Goal: Navigation & Orientation: Find specific page/section

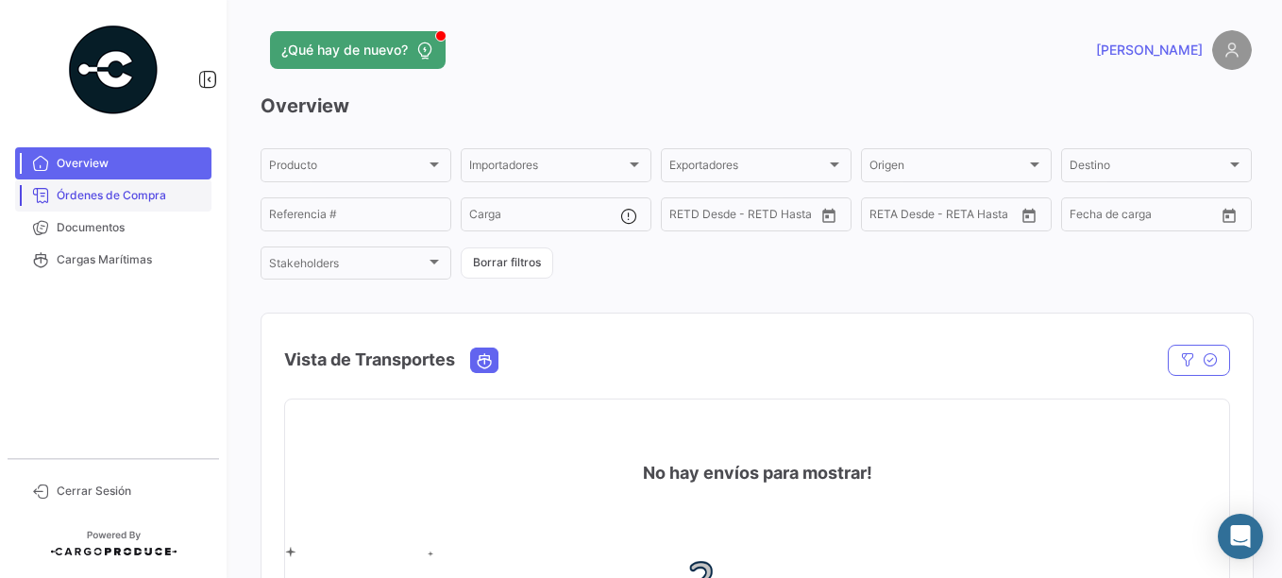
click at [138, 193] on span "Órdenes de Compra" at bounding box center [130, 195] width 147 height 17
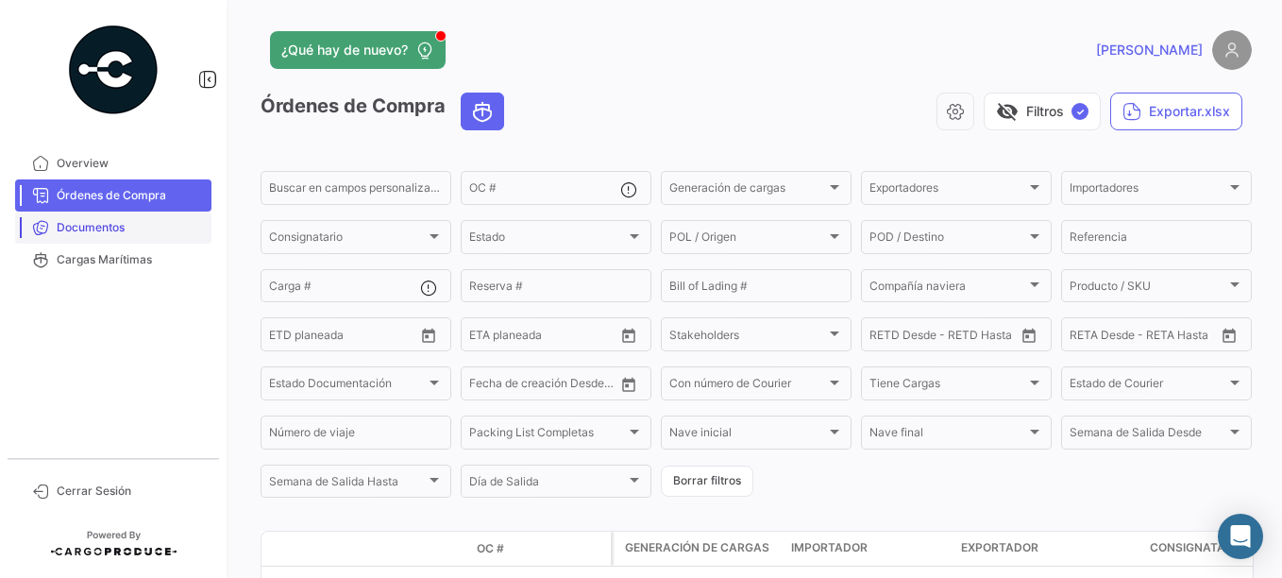
click at [119, 232] on span "Documentos" at bounding box center [130, 227] width 147 height 17
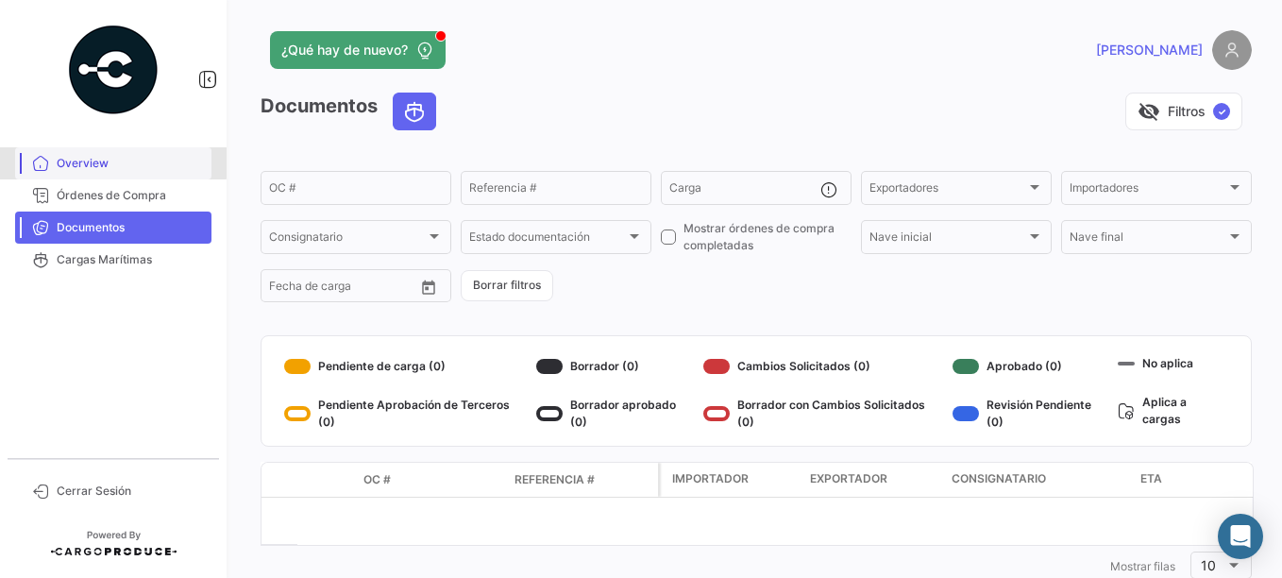
click at [89, 161] on span "Overview" at bounding box center [130, 163] width 147 height 17
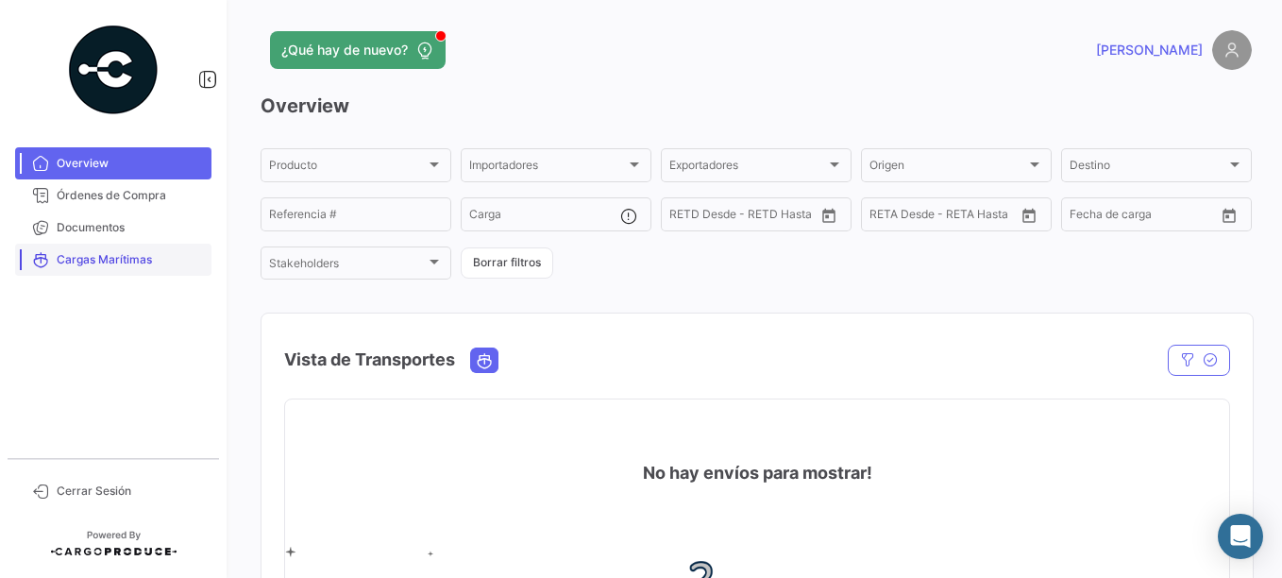
click at [124, 257] on span "Cargas Marítimas" at bounding box center [130, 259] width 147 height 17
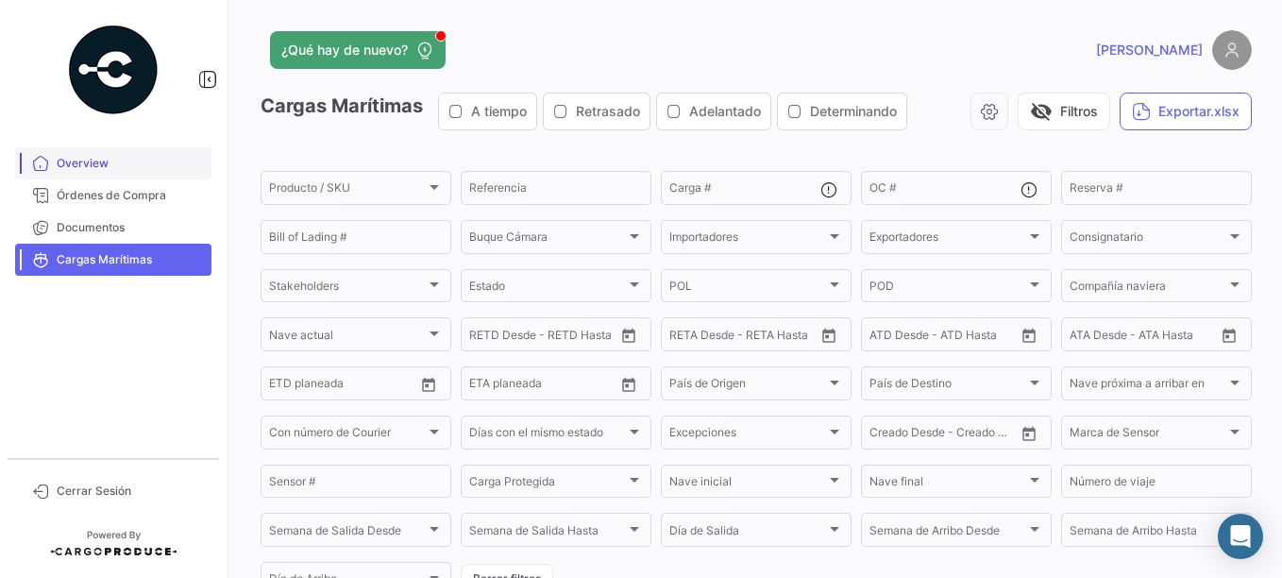
click at [93, 164] on span "Overview" at bounding box center [130, 163] width 147 height 17
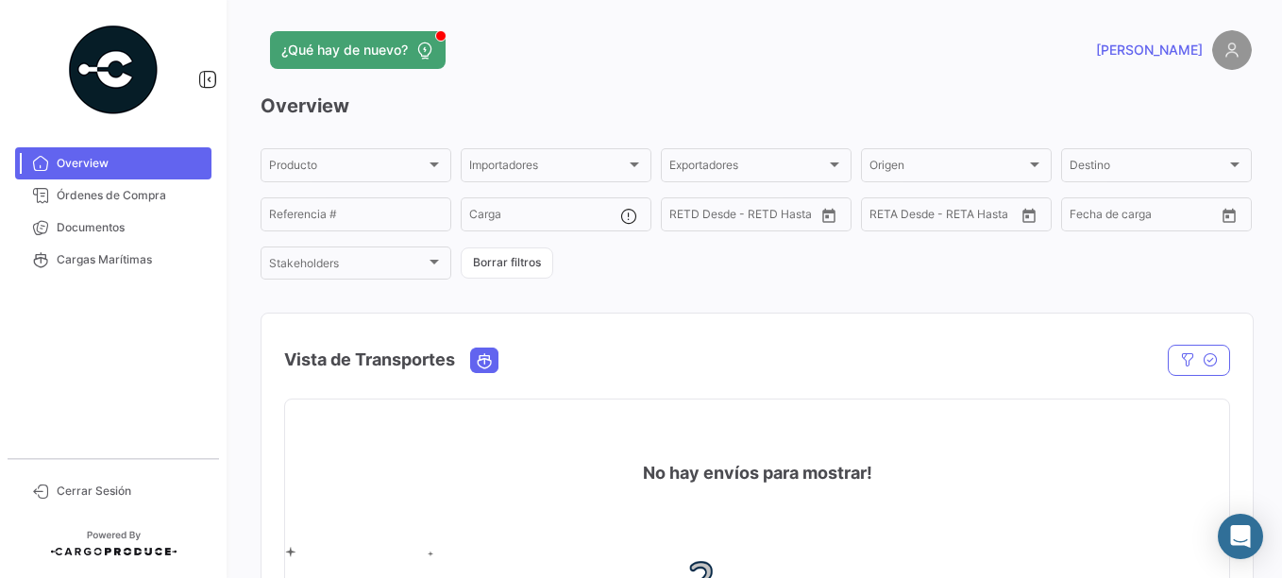
click at [1221, 45] on img at bounding box center [1232, 50] width 40 height 40
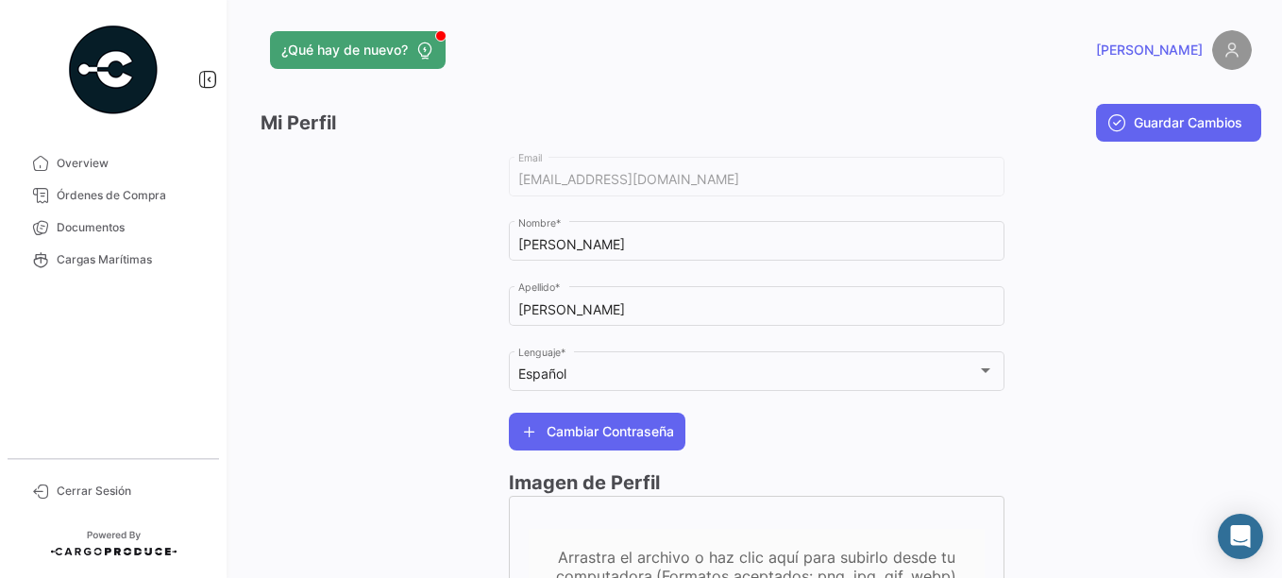
click at [274, 282] on div at bounding box center [385, 404] width 248 height 503
click at [92, 482] on span "Cerrar Sesión" at bounding box center [130, 490] width 147 height 17
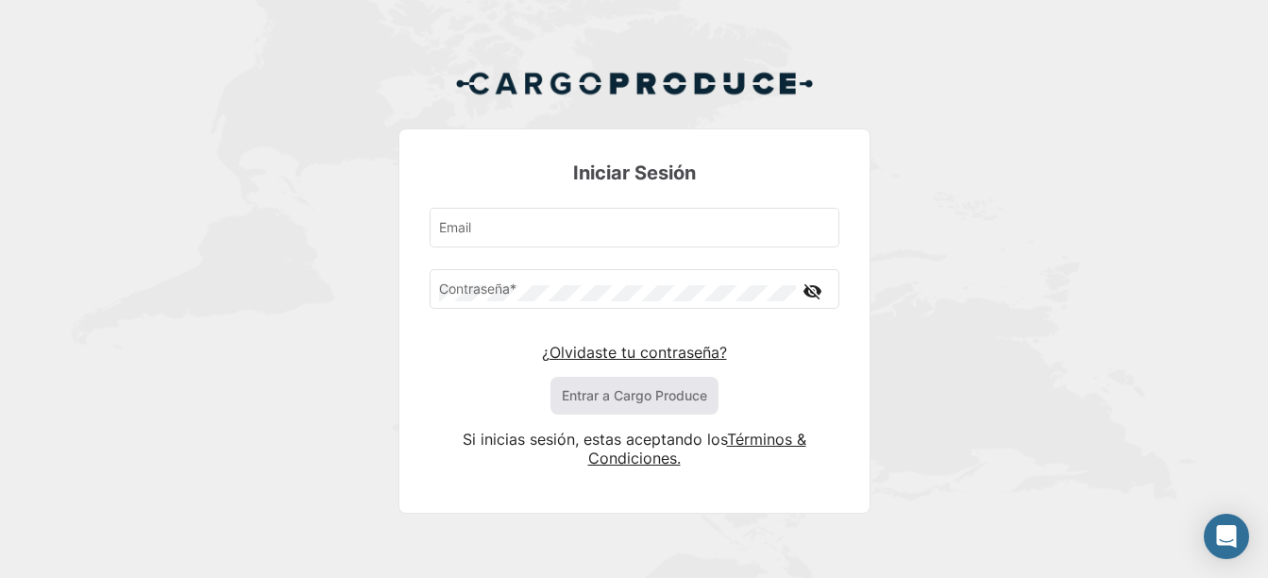
type input "[EMAIL_ADDRESS][DOMAIN_NAME]"
